Goal: Information Seeking & Learning: Understand process/instructions

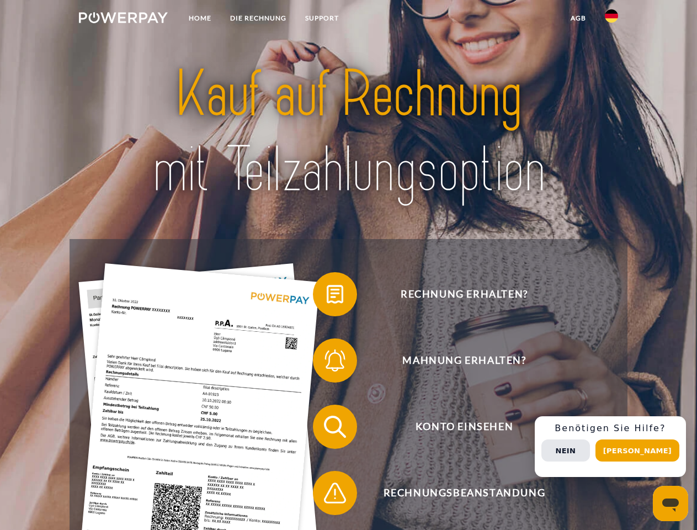
click at [123, 19] on img at bounding box center [123, 17] width 89 height 11
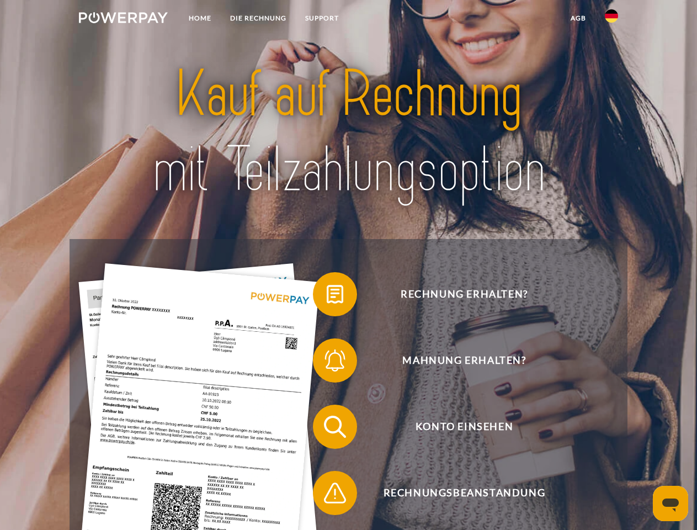
click at [611, 19] on img at bounding box center [611, 15] width 13 height 13
click at [578, 18] on link "agb" at bounding box center [578, 18] width 34 height 20
click at [327, 296] on span at bounding box center [318, 294] width 55 height 55
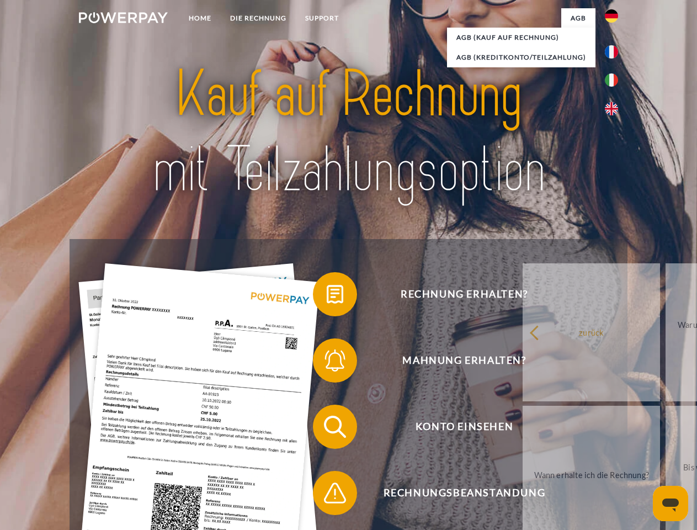
click at [327, 363] on span at bounding box center [318, 360] width 55 height 55
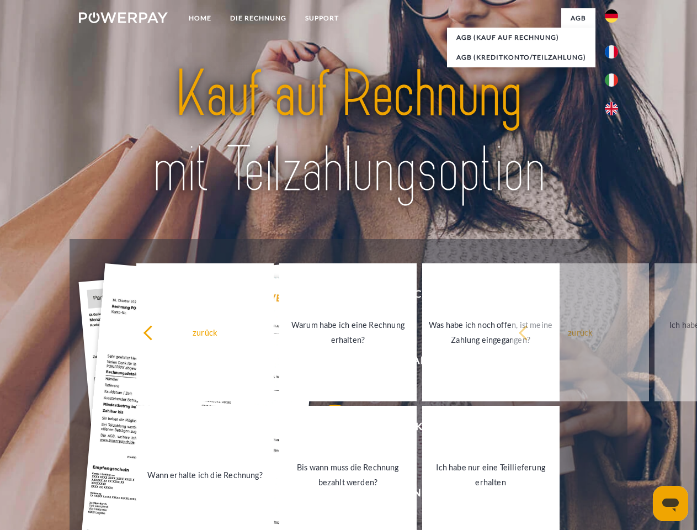
click at [327, 429] on link "Bis wann muss die Rechnung bezahlt werden?" at bounding box center [347, 475] width 137 height 138
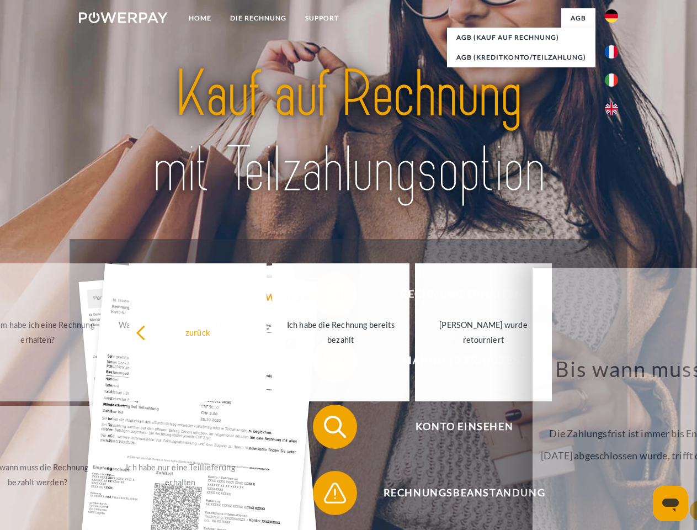
click at [327, 495] on span at bounding box center [318, 492] width 55 height 55
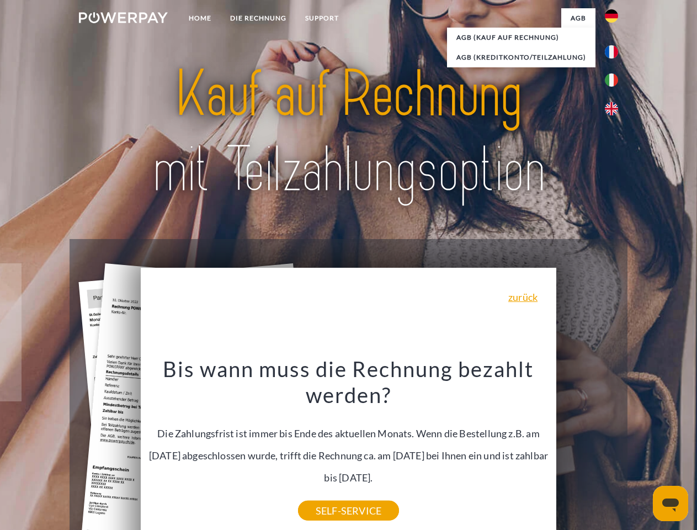
click at [614, 446] on div "Rechnung erhalten? Mahnung erhalten? Konto einsehen" at bounding box center [348, 459] width 557 height 441
click at [587, 449] on span "Konto einsehen" at bounding box center [464, 427] width 270 height 44
click at [641, 450] on header "Home DIE RECHNUNG SUPPORT" at bounding box center [348, 381] width 697 height 762
